Goal: Information Seeking & Learning: Check status

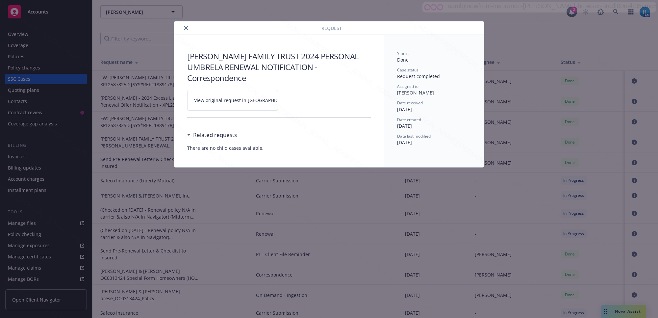
click at [185, 28] on icon "close" at bounding box center [186, 28] width 4 height 4
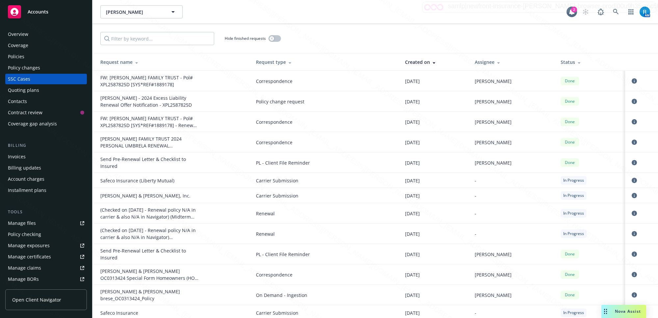
click at [185, 27] on div "Hide finished requests" at bounding box center [374, 38] width 565 height 29
click at [615, 11] on icon at bounding box center [616, 12] width 6 height 6
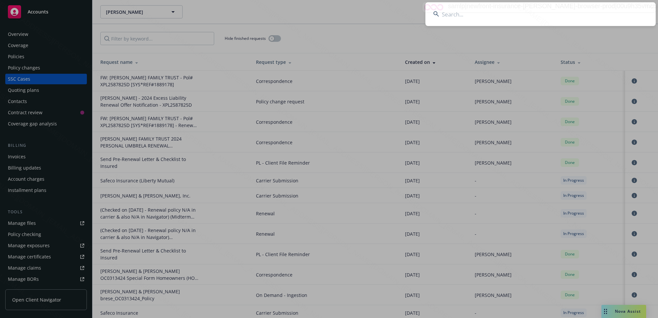
click at [520, 18] on input at bounding box center [540, 14] width 230 height 24
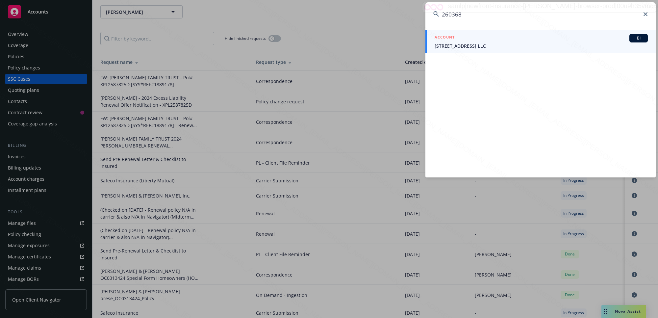
click at [472, 14] on input "260368" at bounding box center [540, 14] width 230 height 24
type input "260368"
click at [645, 14] on icon at bounding box center [645, 14] width 4 height 4
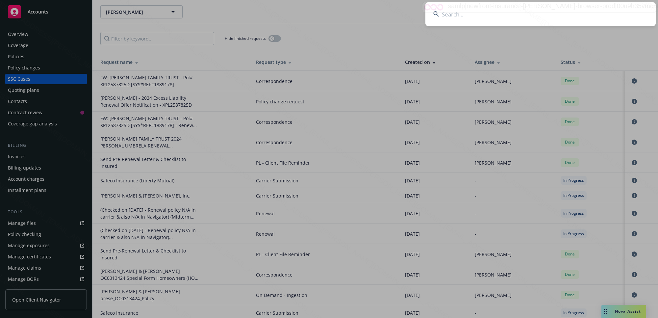
click at [476, 16] on input at bounding box center [540, 14] width 230 height 24
paste input "[PERSON_NAME]"
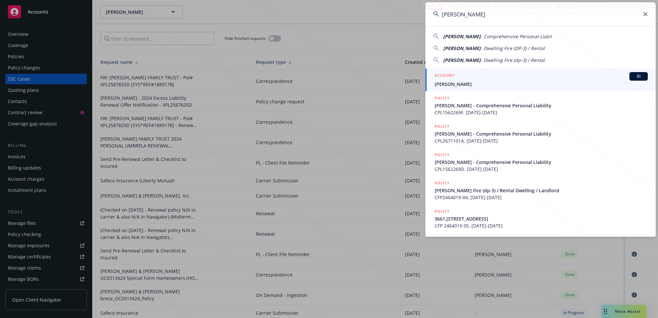
type input "[PERSON_NAME]"
click at [471, 85] on span "[PERSON_NAME]" at bounding box center [541, 84] width 213 height 7
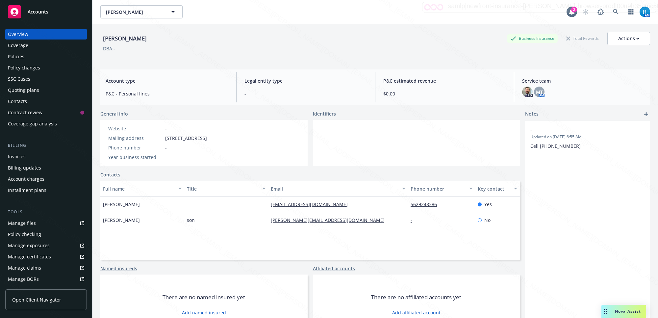
click at [21, 56] on div "Policies" at bounding box center [16, 56] width 16 height 11
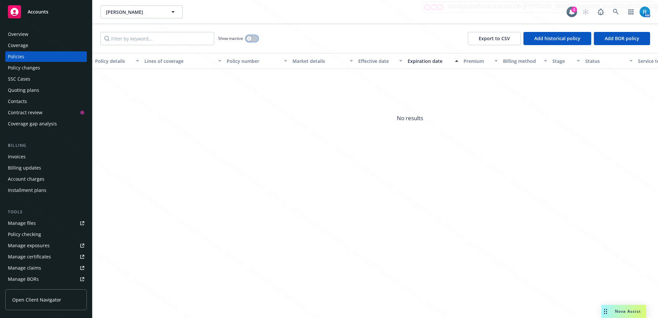
click at [254, 37] on button "button" at bounding box center [252, 38] width 13 height 7
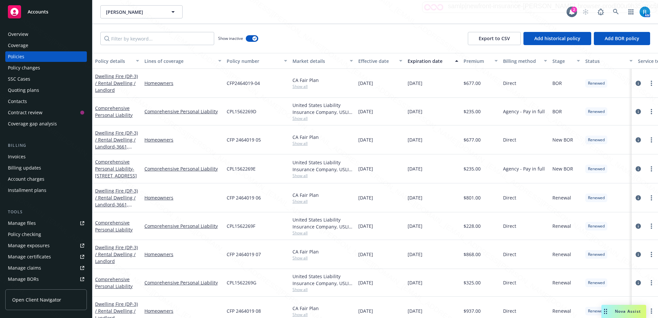
click at [27, 82] on div "SSC Cases" at bounding box center [19, 79] width 22 height 11
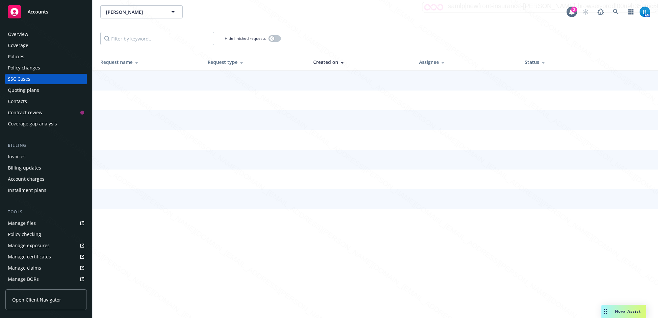
click at [27, 78] on div "SSC Cases" at bounding box center [19, 79] width 22 height 11
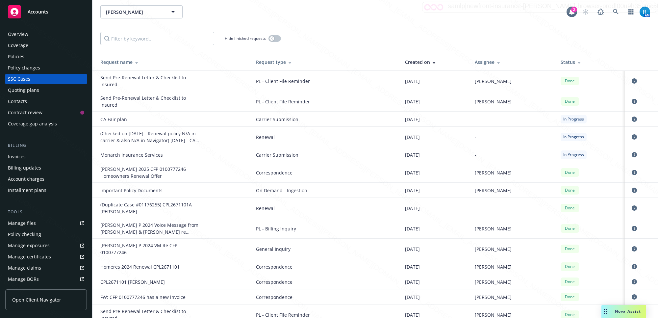
click at [27, 78] on div "SSC Cases" at bounding box center [19, 79] width 22 height 11
click at [632, 136] on icon "circleInformation" at bounding box center [634, 136] width 5 height 5
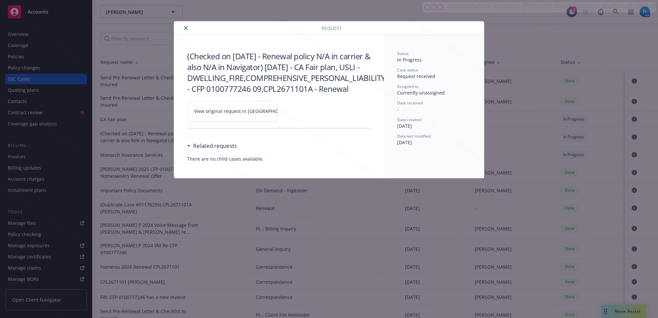
click at [296, 113] on icon at bounding box center [298, 111] width 4 height 4
click at [185, 28] on icon "close" at bounding box center [186, 28] width 4 height 4
